Goal: Task Accomplishment & Management: Complete application form

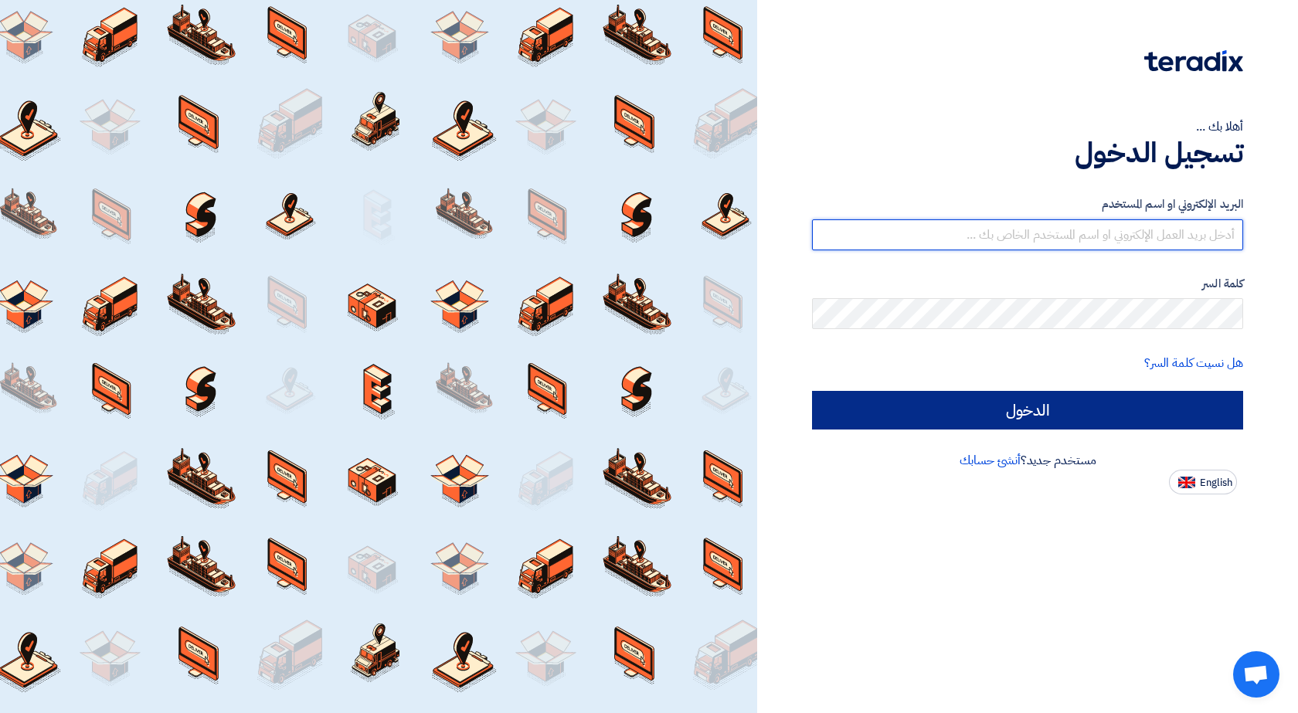
type input "[EMAIL_ADDRESS][DOMAIN_NAME]"
click at [1101, 406] on input "الدخول" at bounding box center [1027, 410] width 431 height 39
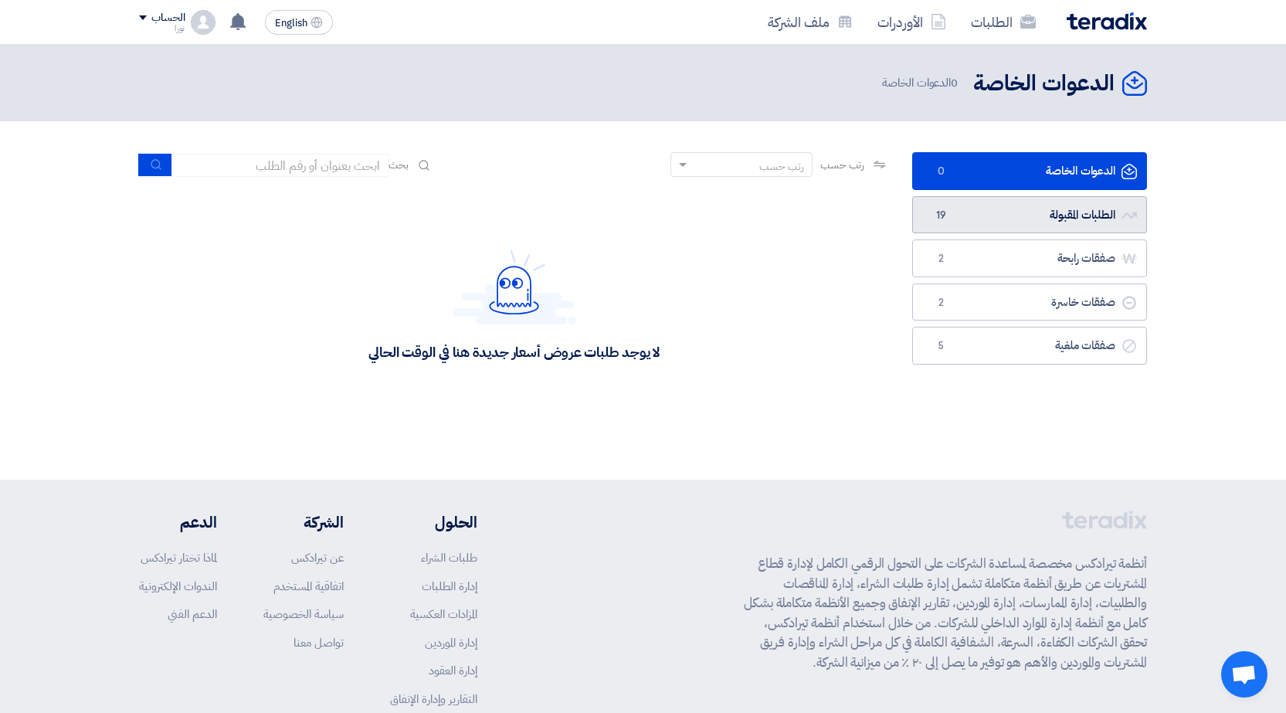
click at [1084, 216] on link "الطلبات المقبولة الطلبات المقبولة 19" at bounding box center [1030, 215] width 235 height 38
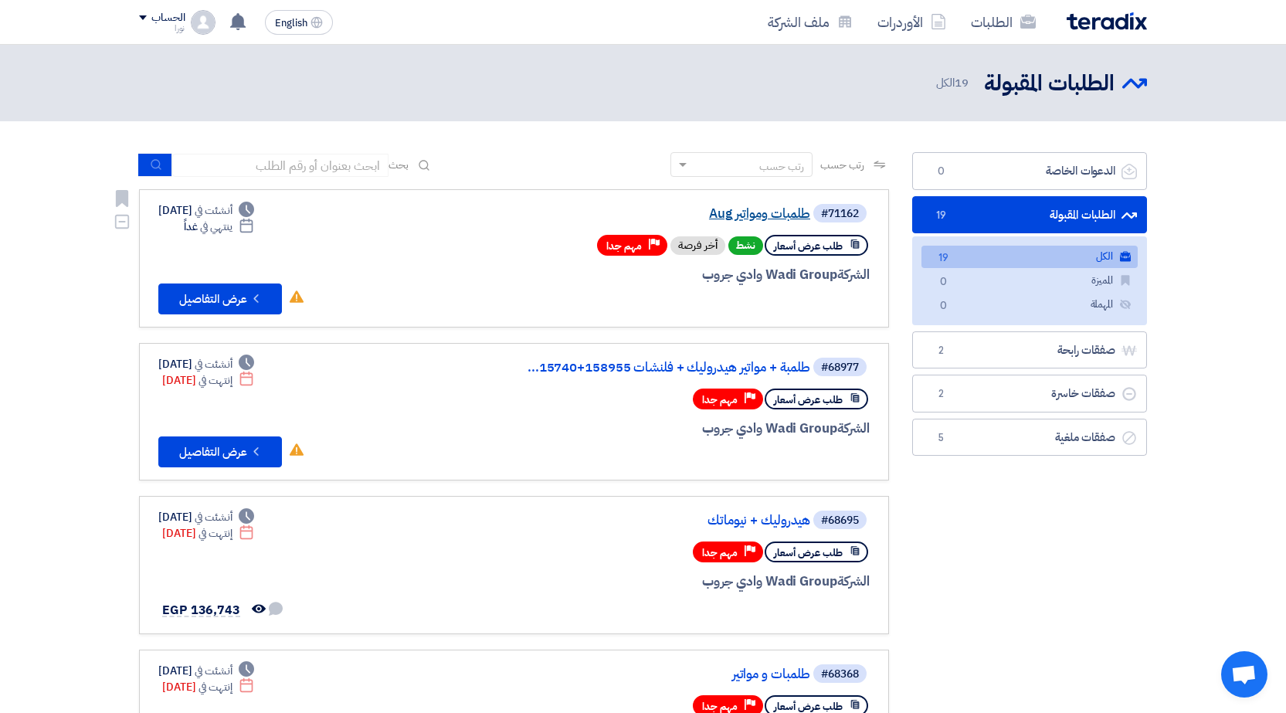
click at [764, 218] on link "طلمبات ومواتير Aug" at bounding box center [655, 214] width 309 height 14
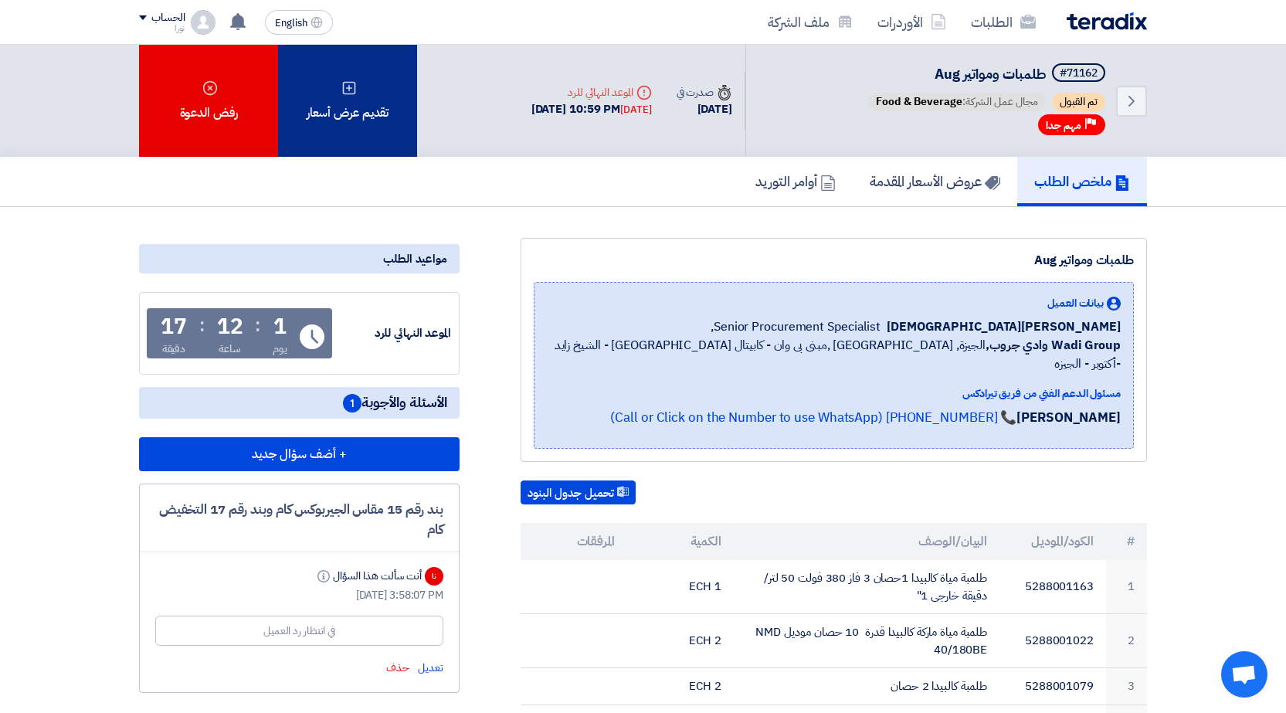
click at [380, 87] on div "تقديم عرض أسعار" at bounding box center [347, 101] width 139 height 112
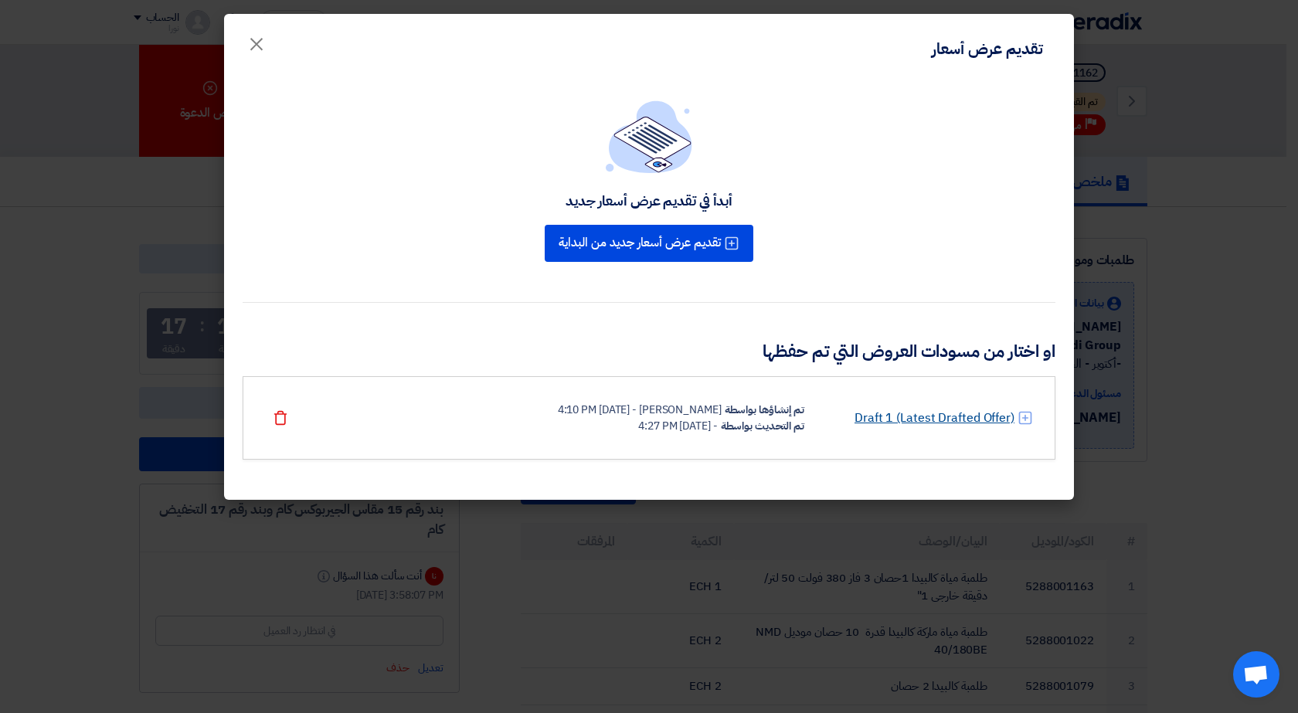
click at [907, 418] on link "Draft 1 (Latest Drafted Offer)" at bounding box center [935, 418] width 160 height 19
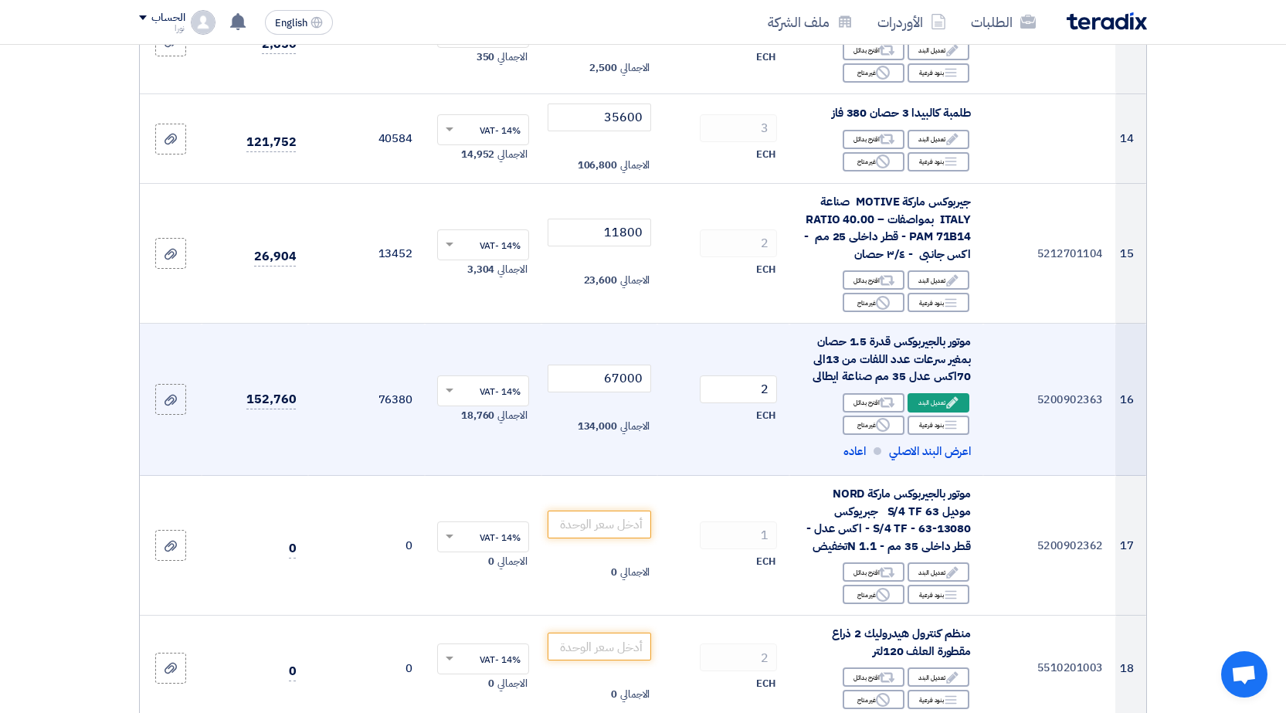
scroll to position [1545, 0]
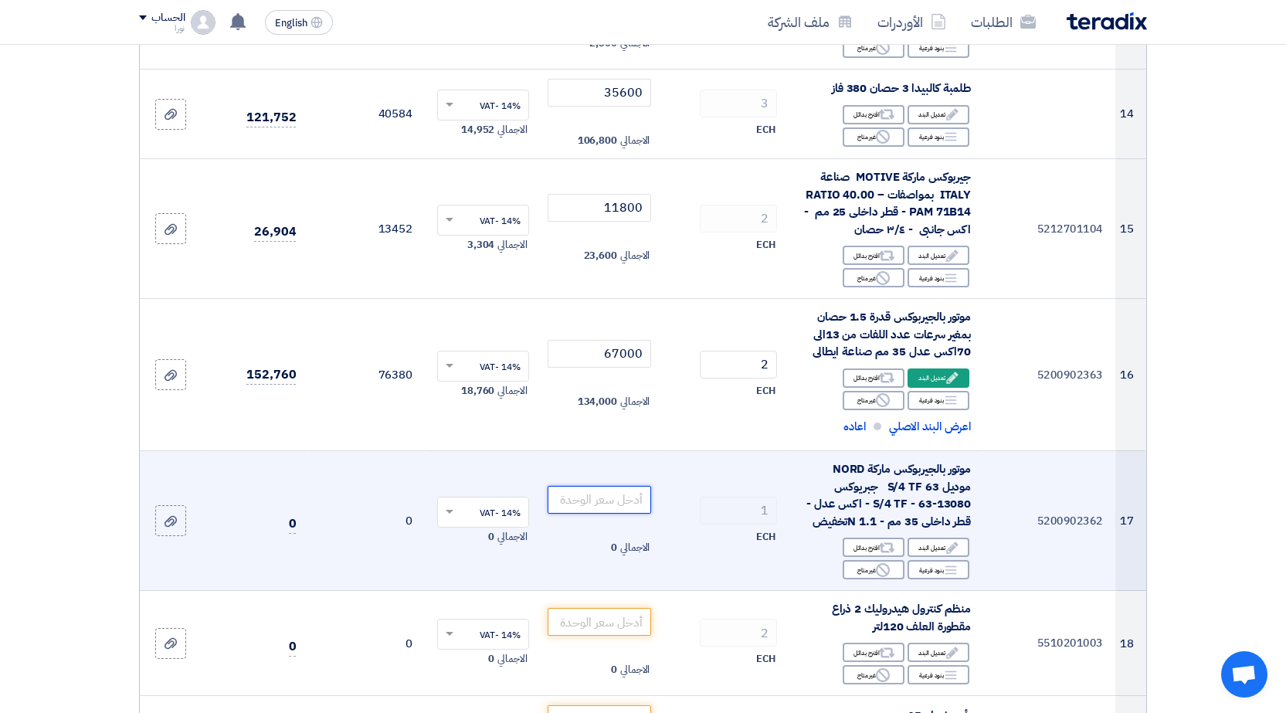
click at [564, 502] on input "number" at bounding box center [600, 500] width 104 height 28
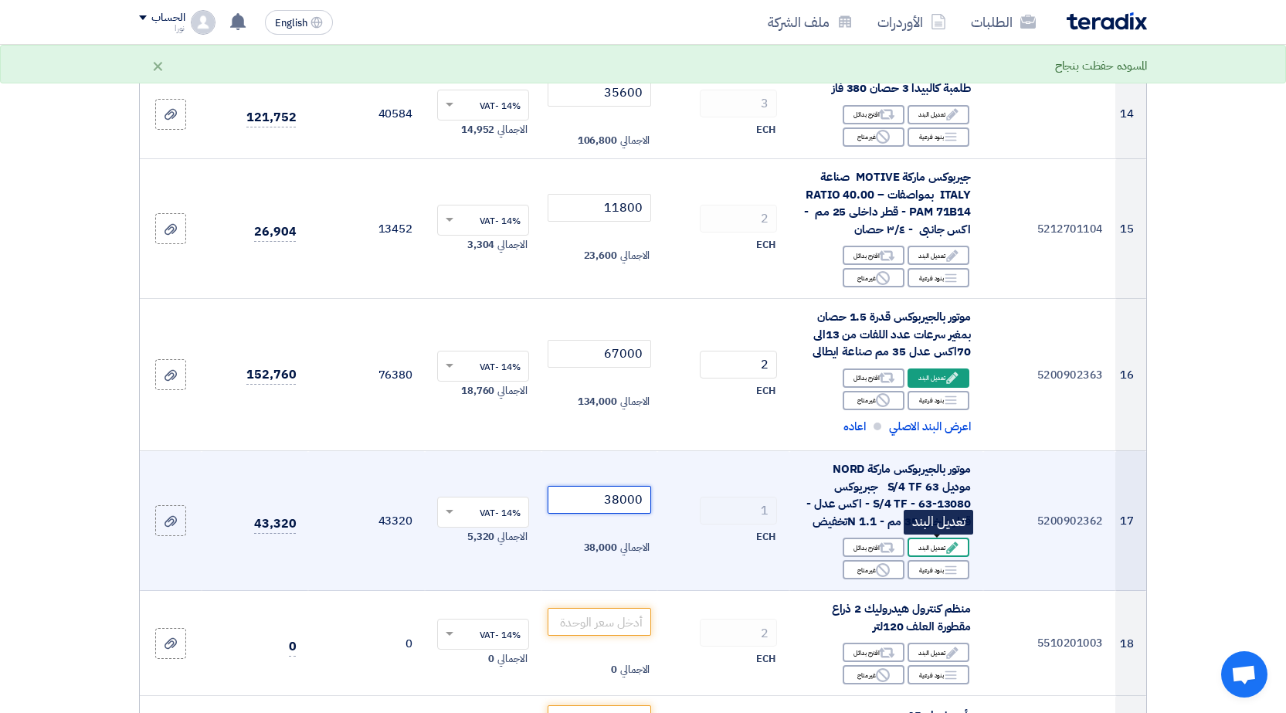
type input "38000"
click at [936, 552] on div "Edit تعديل البند" at bounding box center [939, 547] width 62 height 19
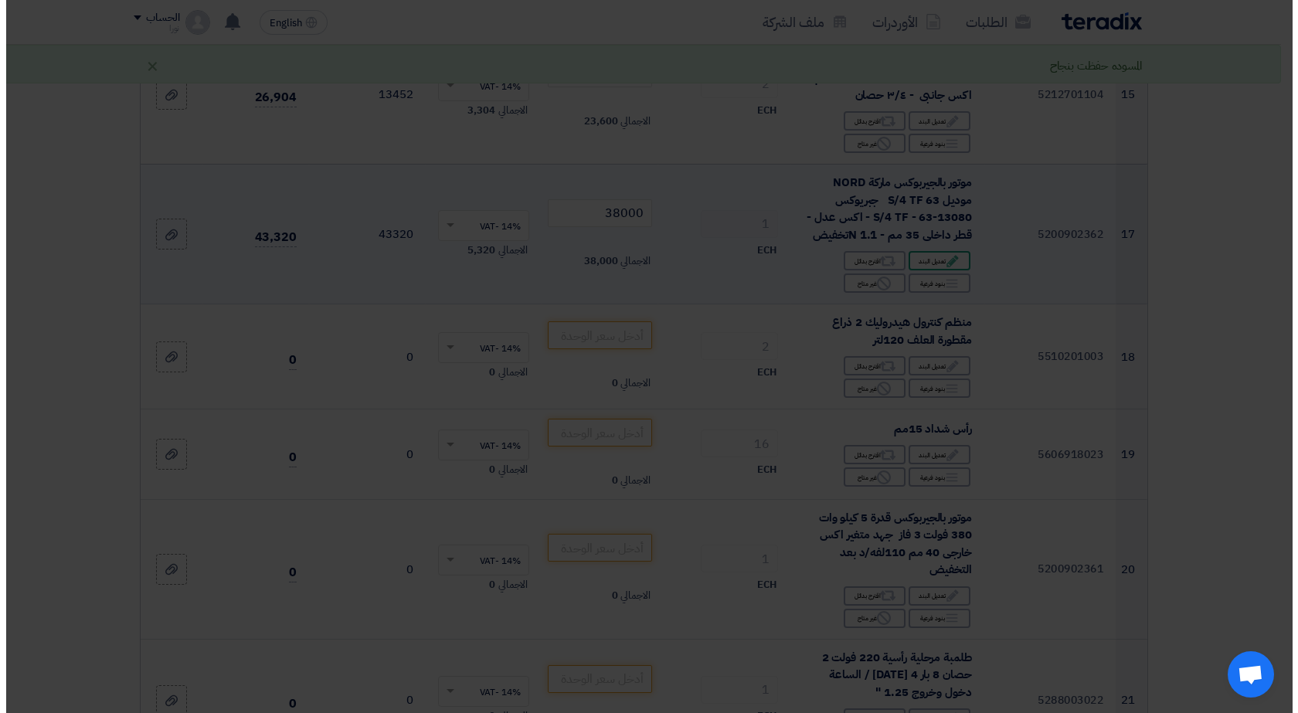
scroll to position [1411, 0]
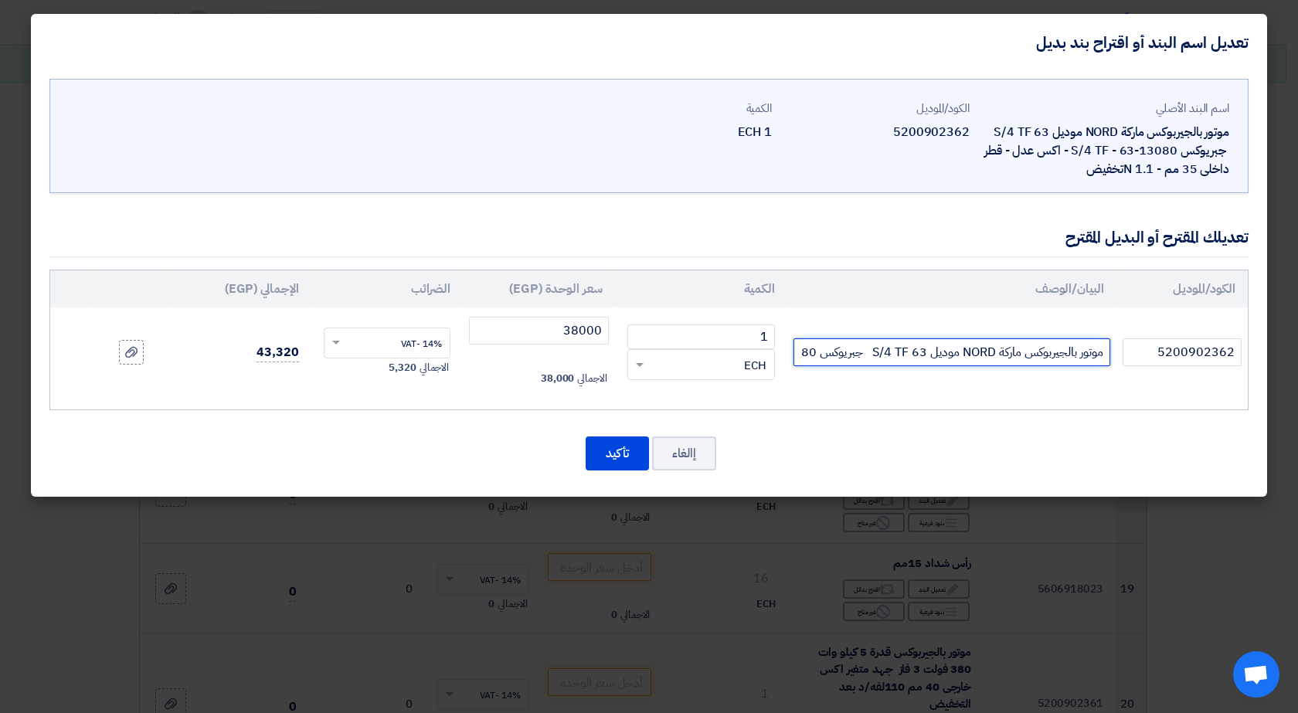
click at [974, 351] on input "موتور بالجيربوكس ماركة NORD موديل 63 S/4 TF جبريوكس 13080-63 - S/4 TF - اكس عدل…" at bounding box center [952, 352] width 317 height 28
drag, startPoint x: 868, startPoint y: 351, endPoint x: 918, endPoint y: 351, distance: 50.2
click at [918, 351] on input "موتور بالجيربوكس ماركة Tramecموديل 63 S/4 TF جبريوكس 13080-63 - S/4 TF - اكس عد…" at bounding box center [952, 352] width 317 height 28
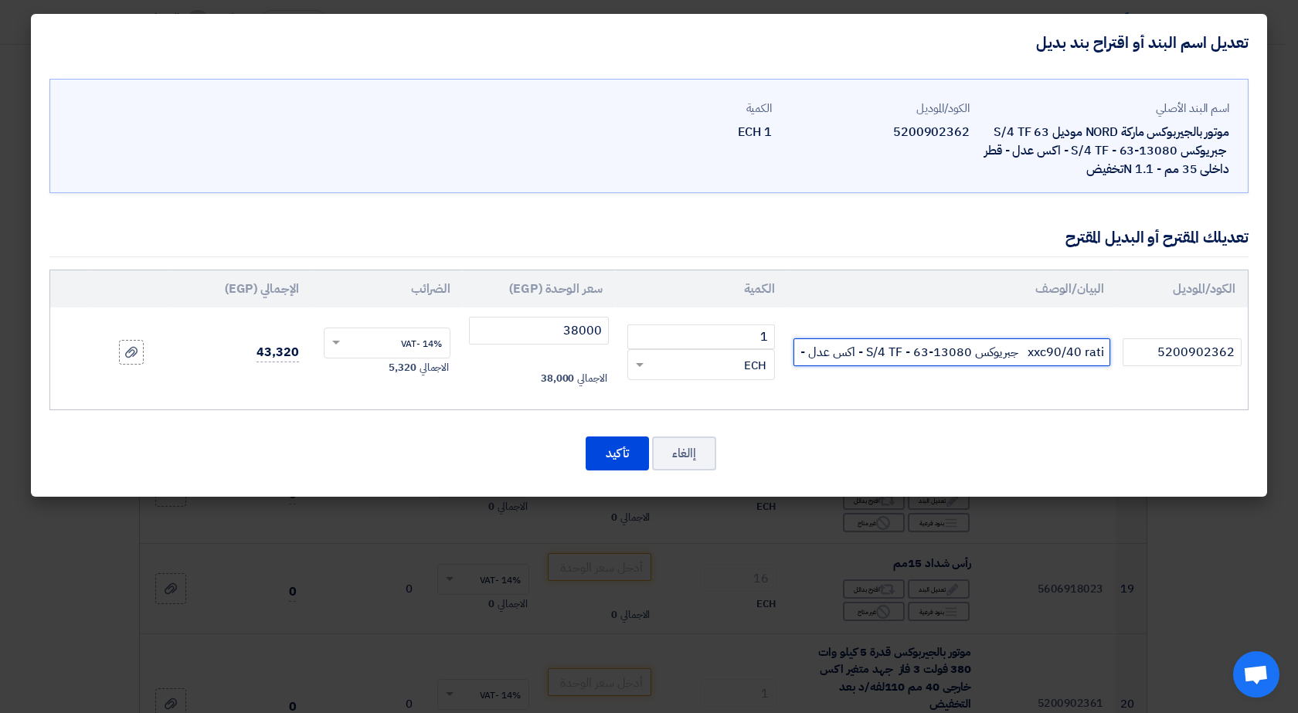
click at [974, 354] on input "موتور بالجيربوكس ماركة Tramecموديل xxc90/40 ratio 1200 جبريوكس 13080-63 - S/4 T…" at bounding box center [952, 352] width 317 height 28
drag, startPoint x: 970, startPoint y: 352, endPoint x: 866, endPoint y: 346, distance: 104.5
click at [866, 346] on input "موتور بالجيربوكس ماركة Tramecموديل xxc90/40 ratio 1200 جبريوكس 13080-63 - S/4 T…" at bounding box center [952, 352] width 317 height 28
click at [930, 353] on input "موتور بالجيربوكس ماركة Tramecموديل xxc90/40 ratio 1200 جبريوكس - اكس عدل - قطر …" at bounding box center [952, 352] width 317 height 28
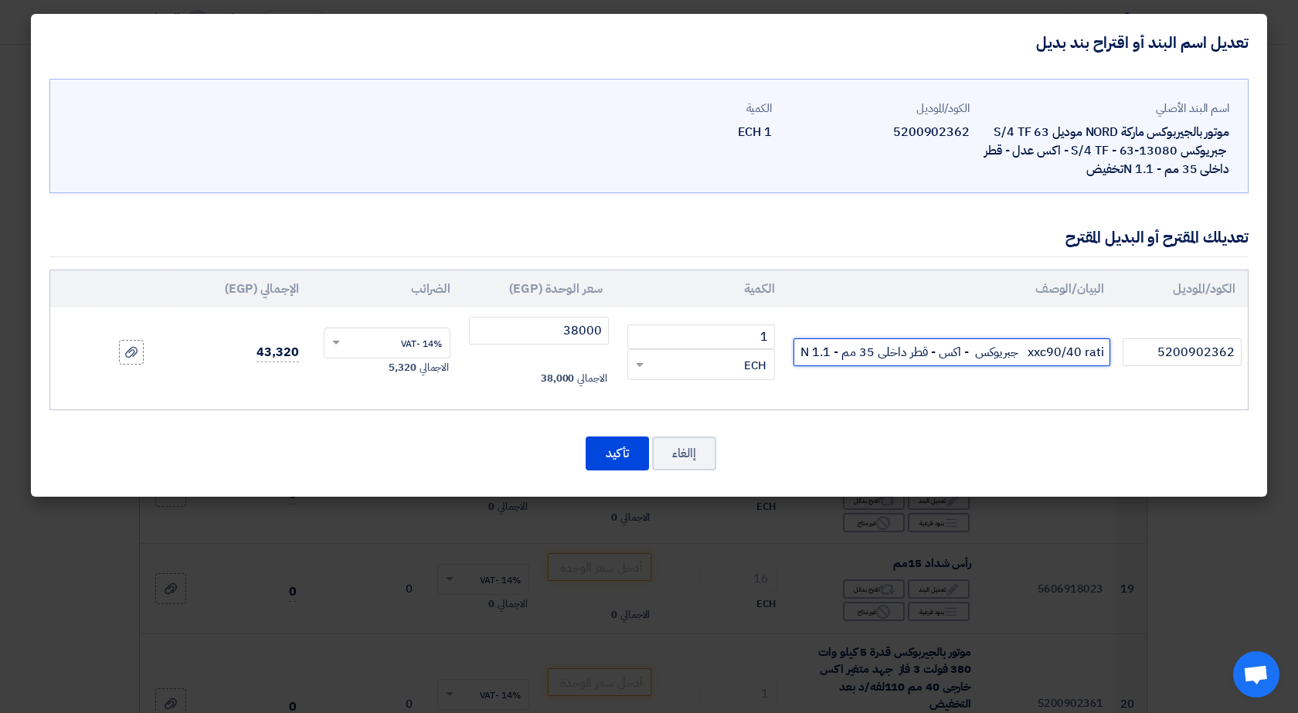
drag, startPoint x: 809, startPoint y: 351, endPoint x: 809, endPoint y: 369, distance: 17.8
click at [809, 352] on input "موتور بالجيربوكس ماركة Tramecموديل xxc90/40 ratio 1200 جبريوكس - اكس - قطر داخل…" at bounding box center [952, 352] width 317 height 28
click at [828, 350] on input "موتور بالجيربوكس ماركة Tramecموديل xxc90/40 ratio 1200 جبريوكس - اكس - قطر داخل…" at bounding box center [952, 352] width 317 height 28
type input "موتور بالجيربوكس ماركة Tramecموديل xxc90/40 ratio 1200 جبريوكس - اكس - قطر داخل…"
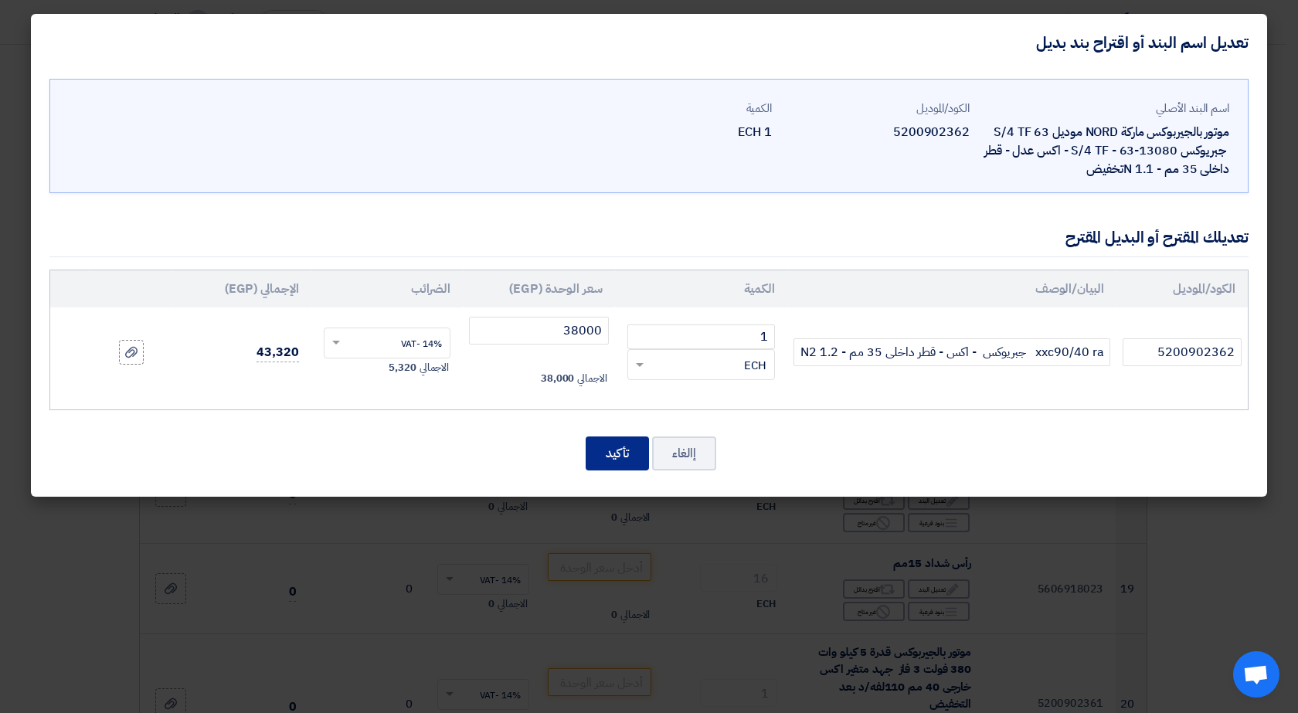
click at [604, 457] on button "تأكيد" at bounding box center [617, 454] width 63 height 34
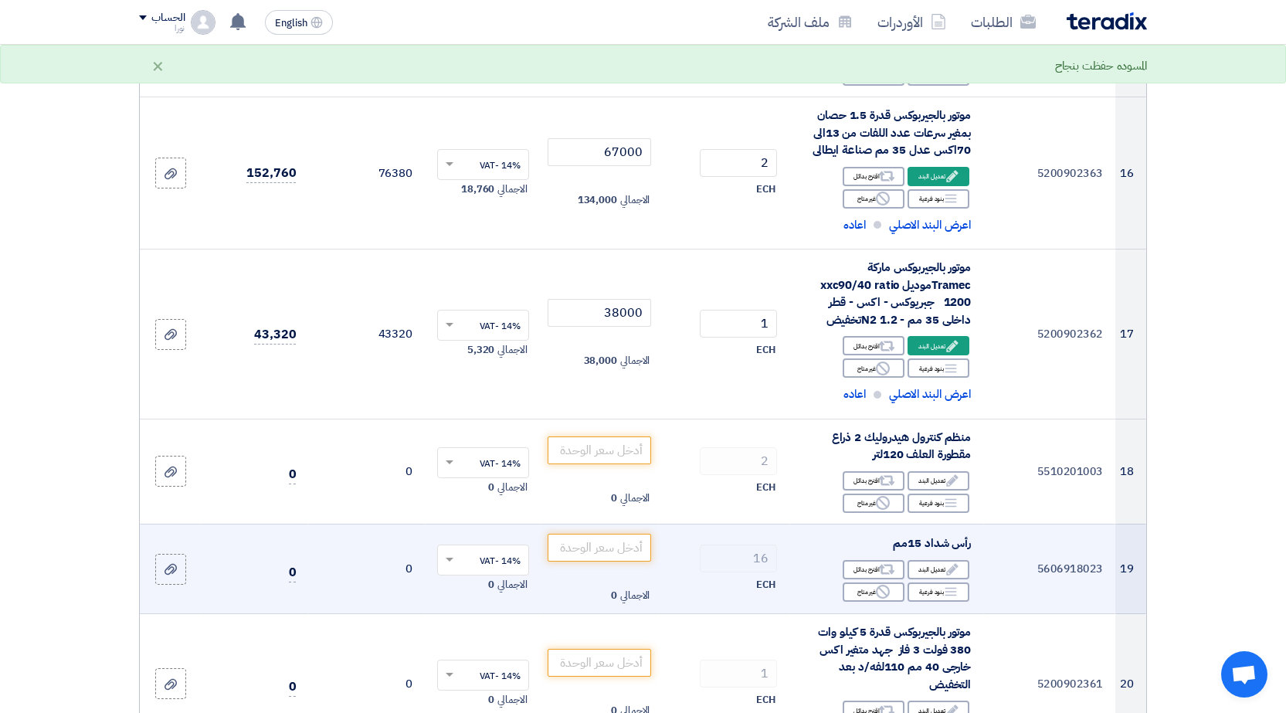
scroll to position [1777, 0]
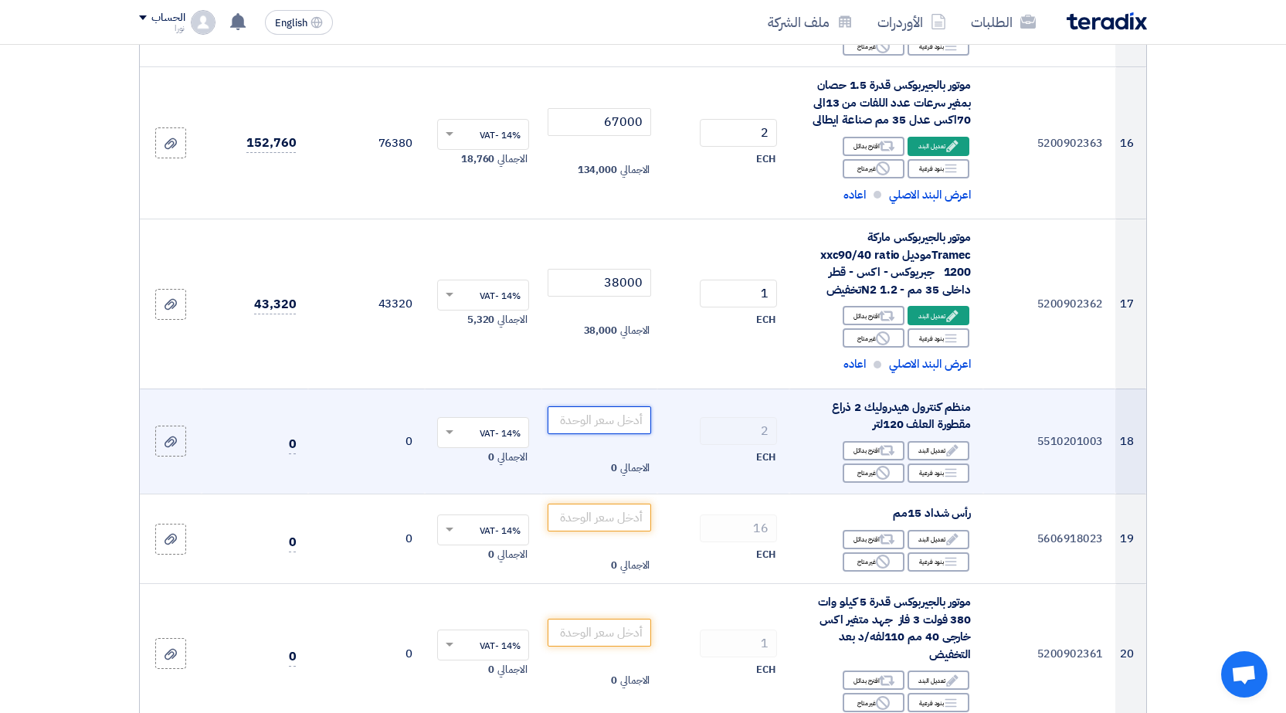
click at [593, 426] on input "number" at bounding box center [600, 420] width 104 height 28
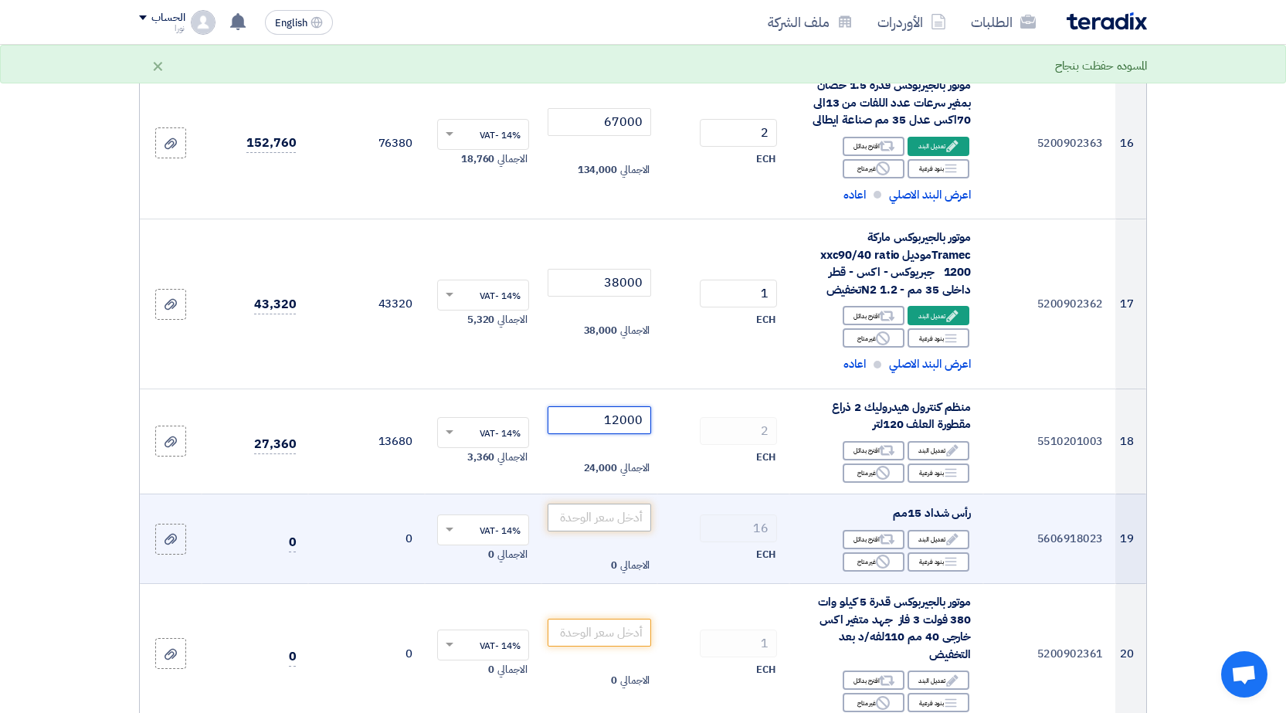
type input "12000"
click at [597, 516] on input "number" at bounding box center [600, 518] width 104 height 28
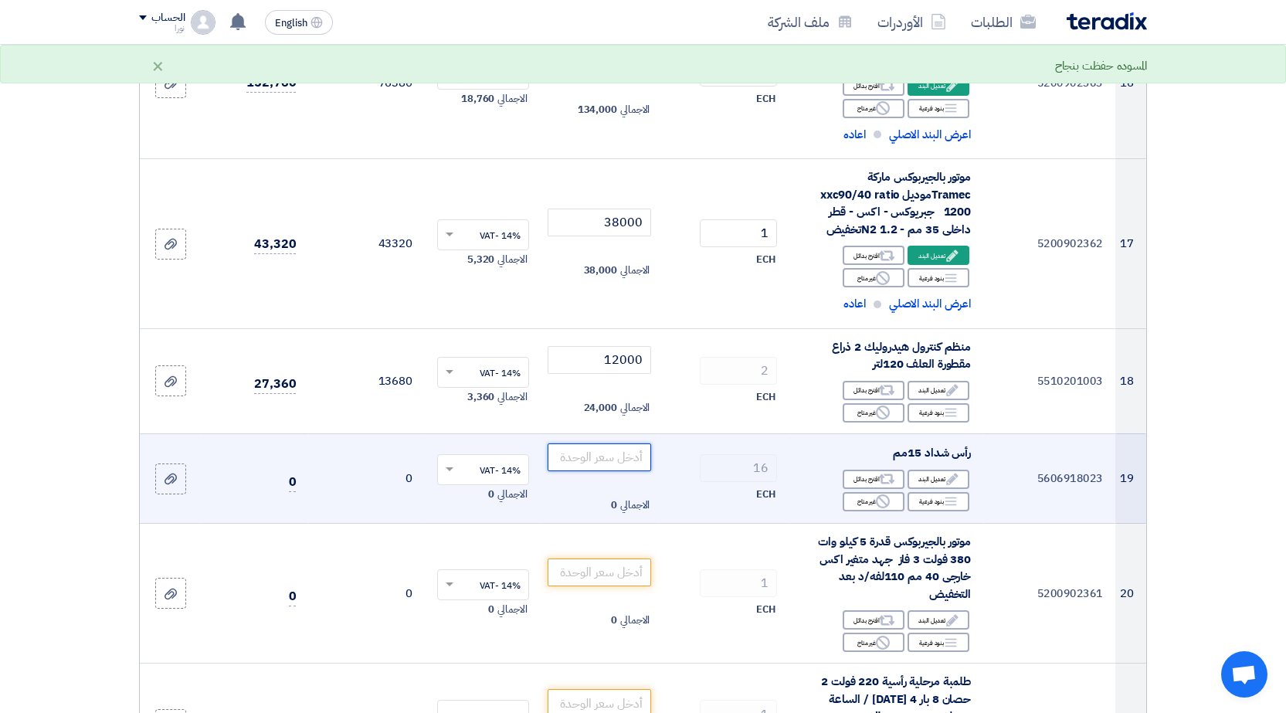
scroll to position [1932, 0]
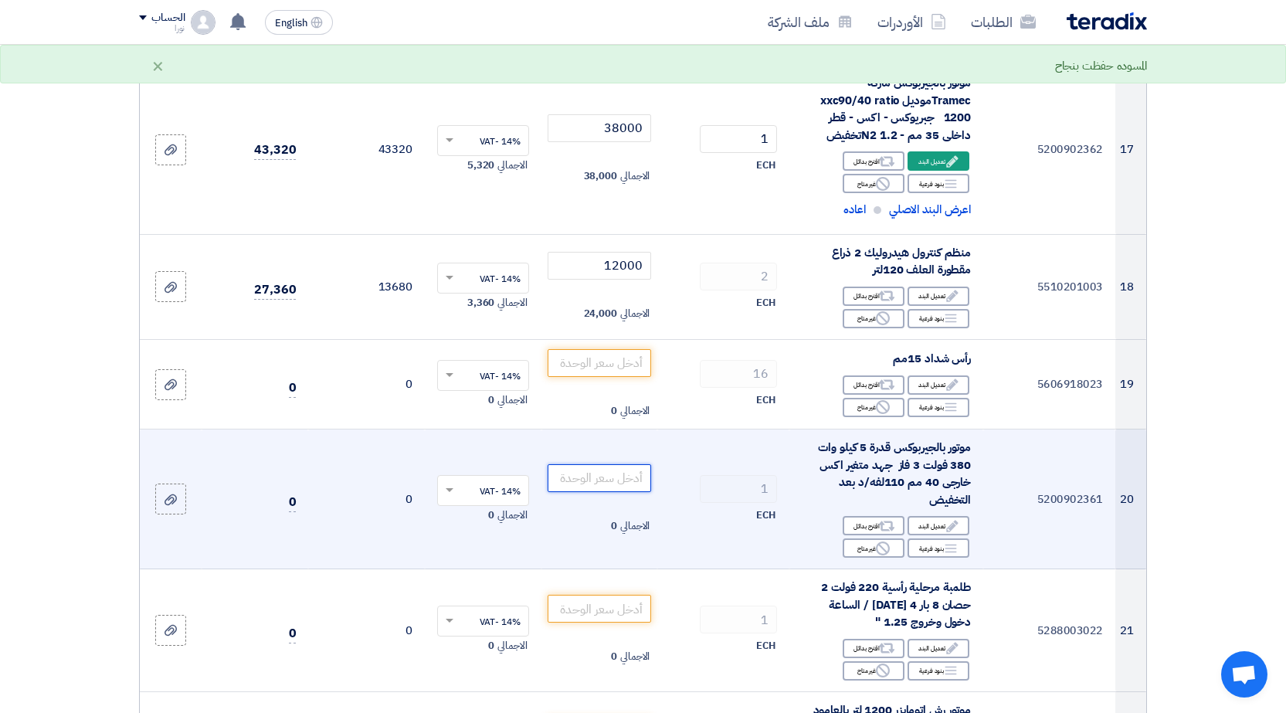
click at [621, 477] on input "number" at bounding box center [600, 478] width 104 height 28
